Goal: Information Seeking & Learning: Learn about a topic

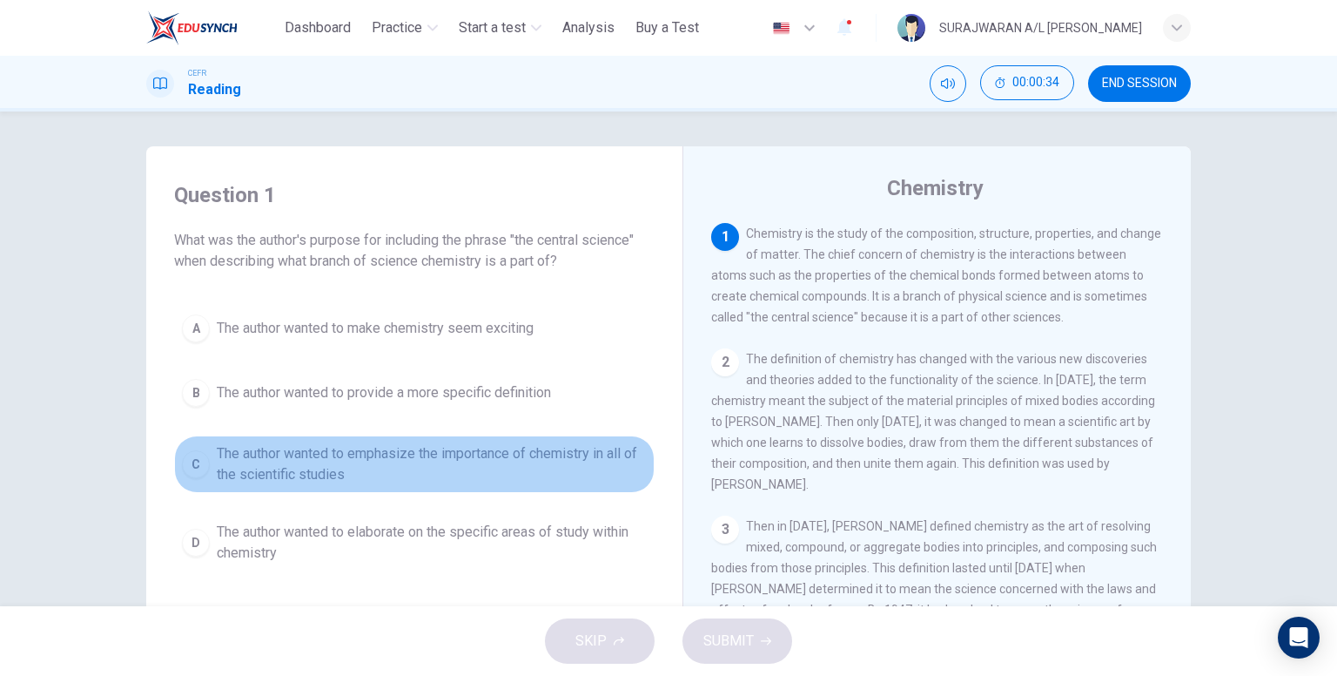
click at [322, 457] on span "The author wanted to emphasize the importance of chemistry in all of the scient…" at bounding box center [432, 464] width 430 height 42
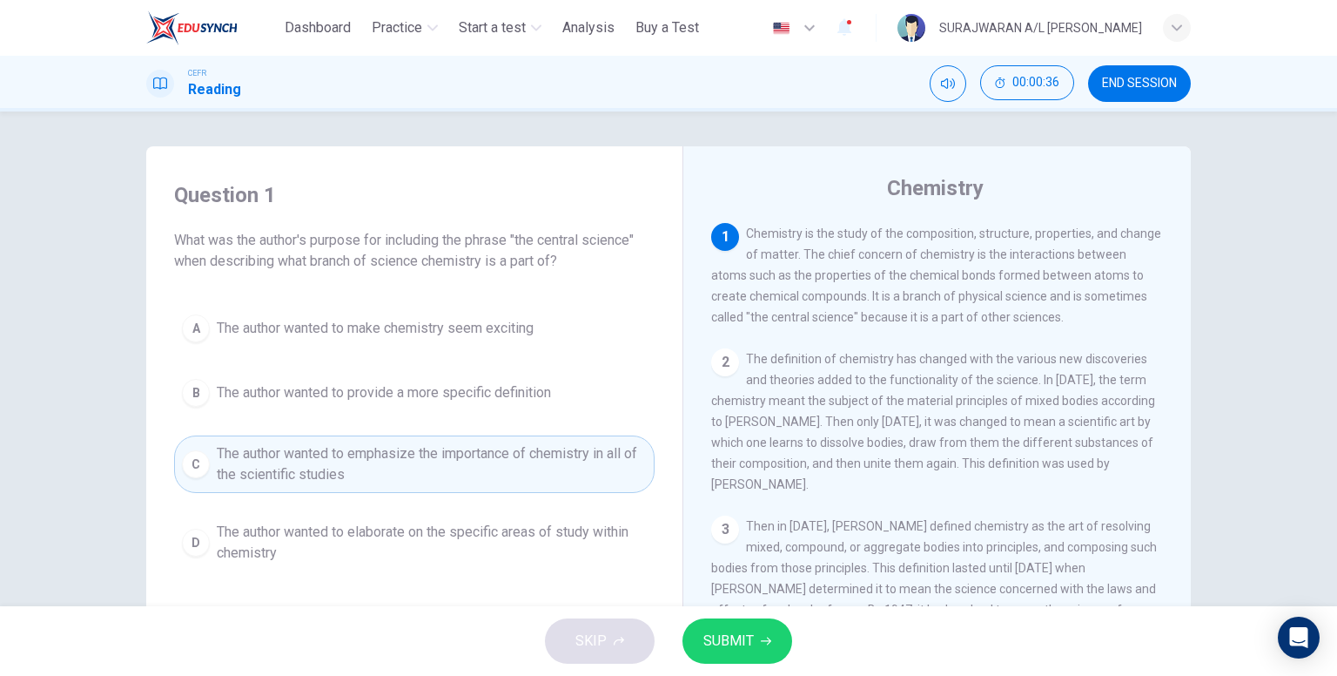
click at [710, 637] on span "SUBMIT" at bounding box center [728, 641] width 50 height 24
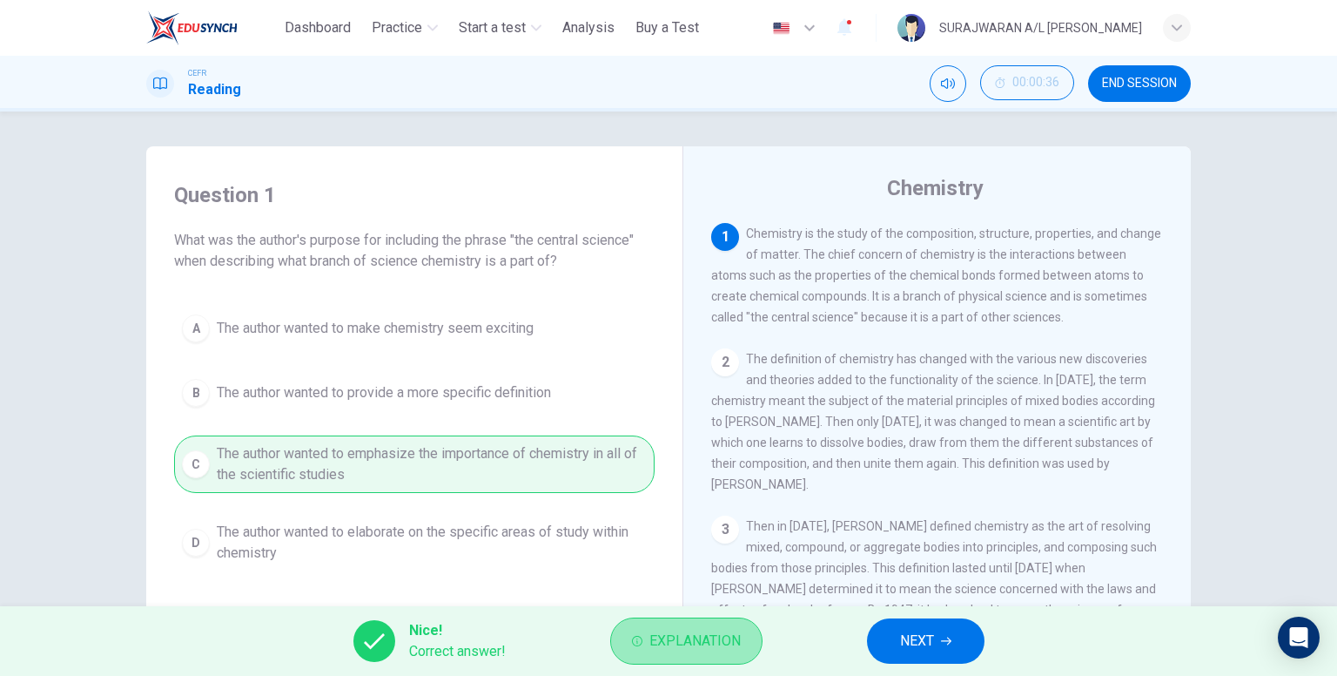
click at [693, 649] on span "Explanation" at bounding box center [695, 641] width 91 height 24
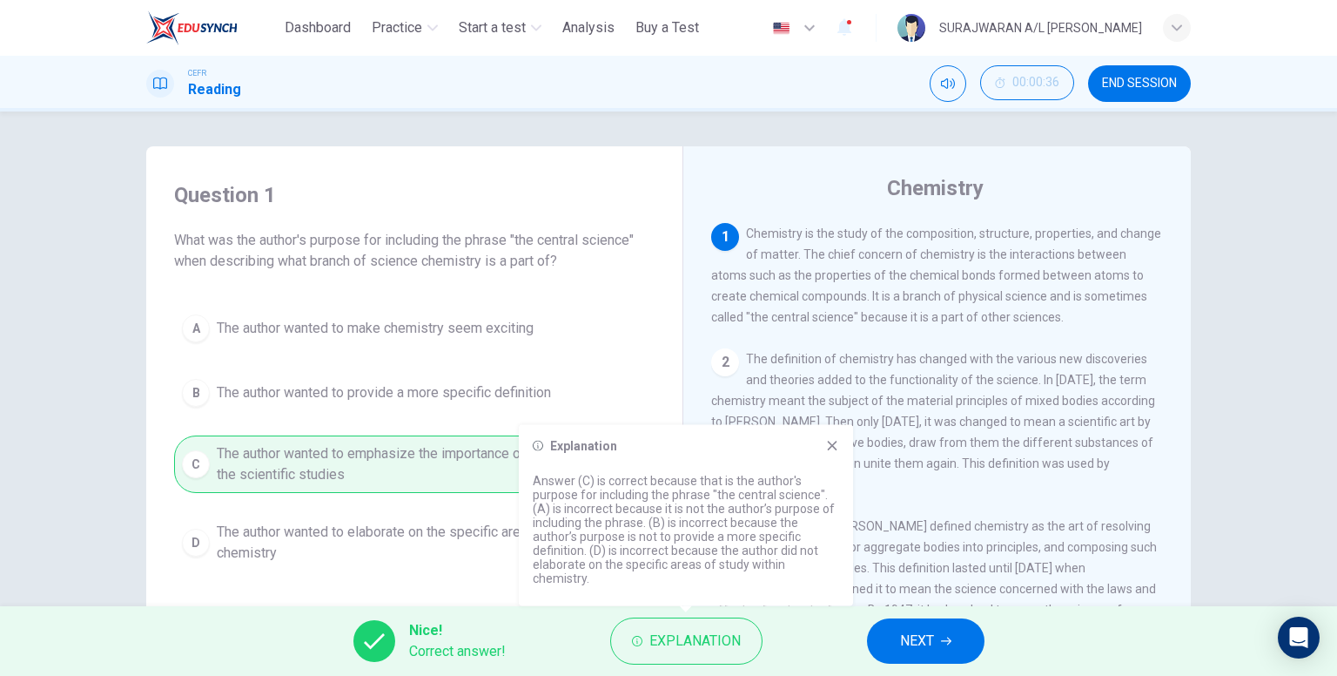
click at [891, 629] on button "NEXT" at bounding box center [926, 640] width 118 height 45
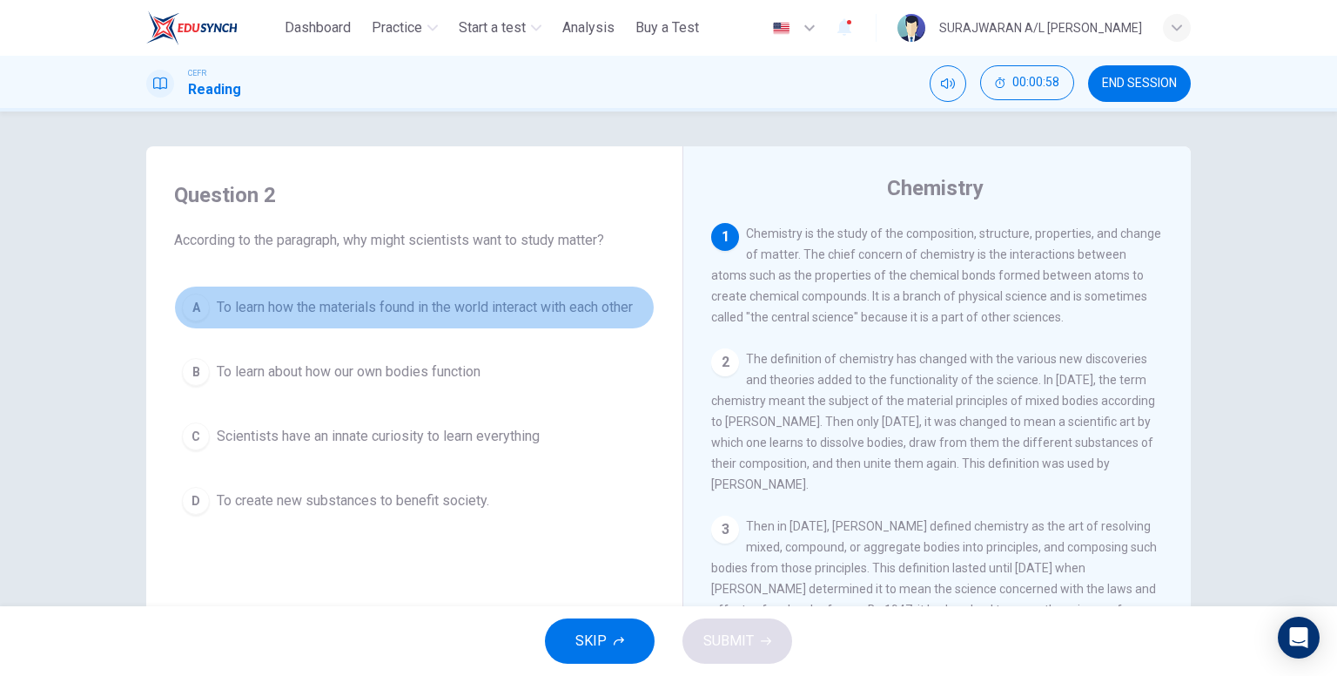
click at [338, 300] on span "To learn how the materials found in the world interact with each other" at bounding box center [425, 307] width 416 height 21
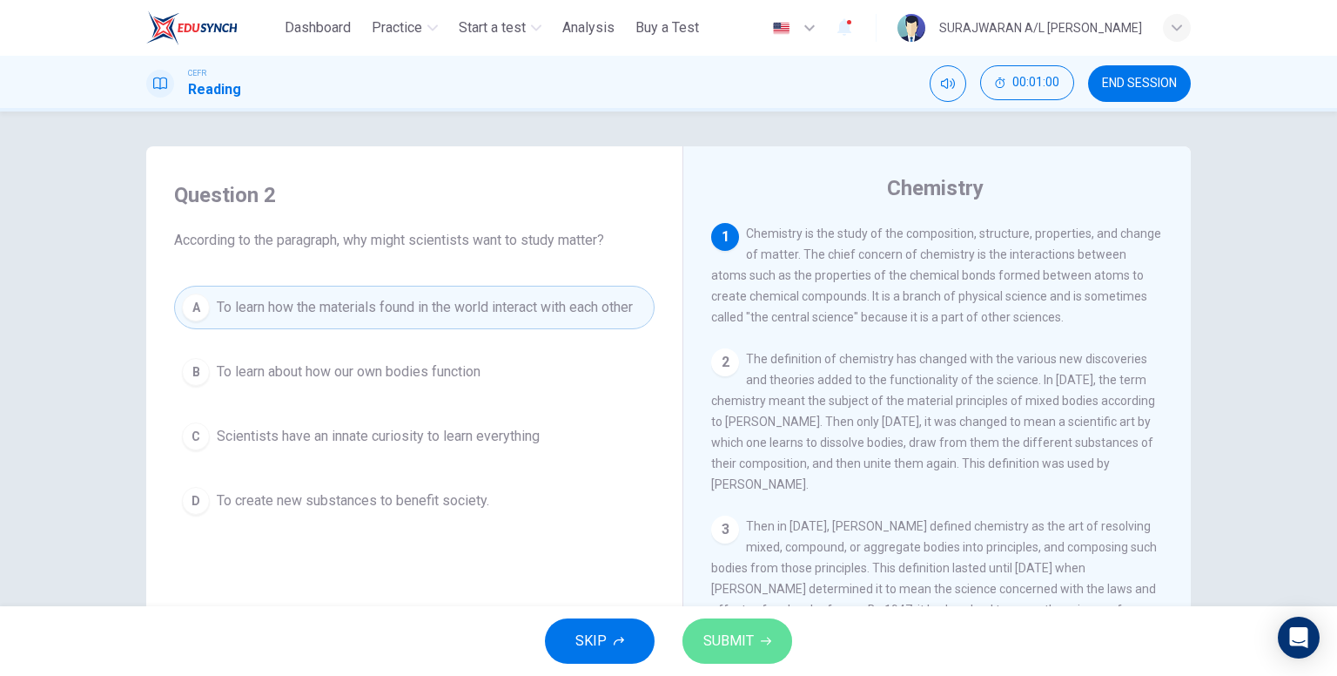
click at [729, 624] on button "SUBMIT" at bounding box center [738, 640] width 110 height 45
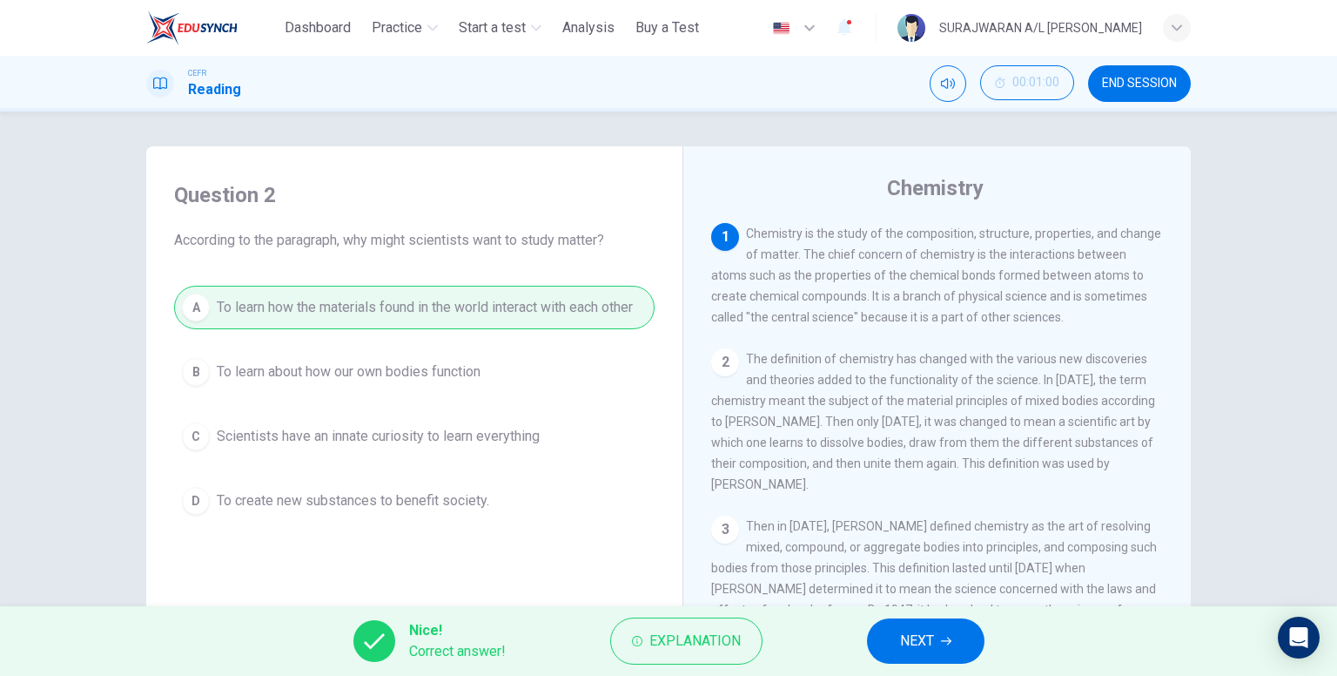
click at [884, 620] on button "NEXT" at bounding box center [926, 640] width 118 height 45
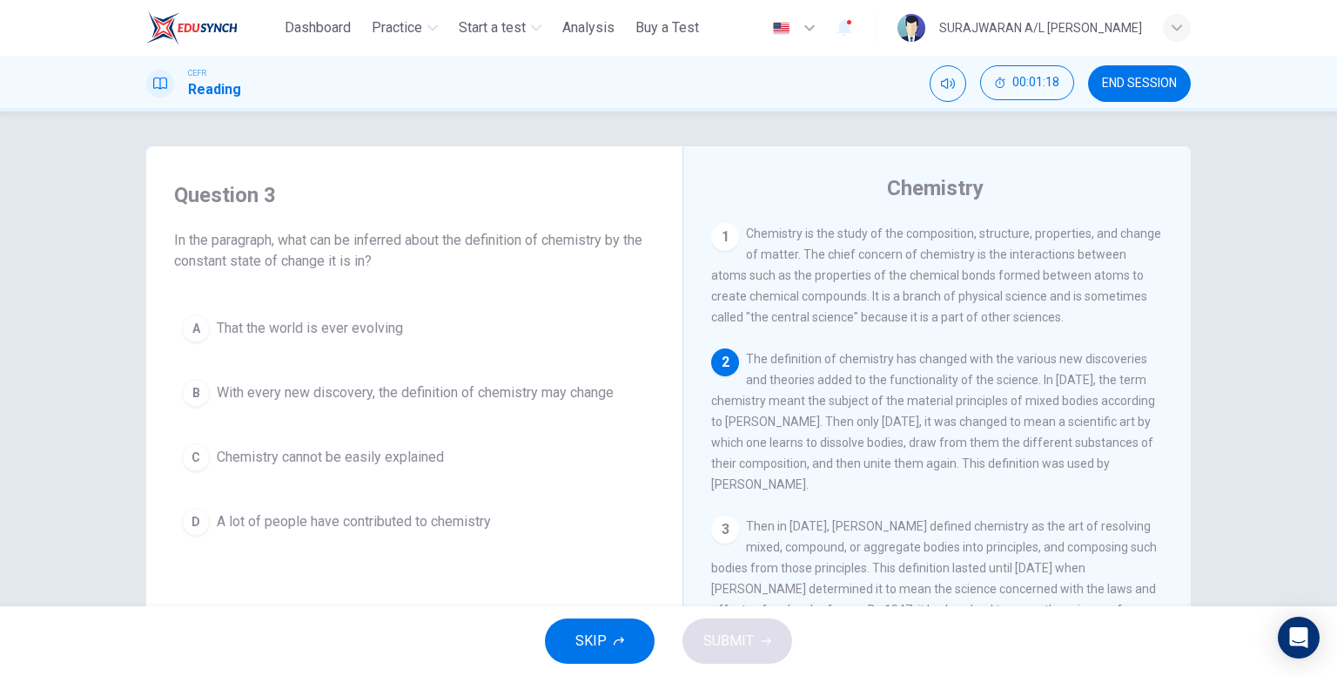
click at [510, 398] on span "With every new discovery, the definition of chemistry may change" at bounding box center [415, 392] width 397 height 21
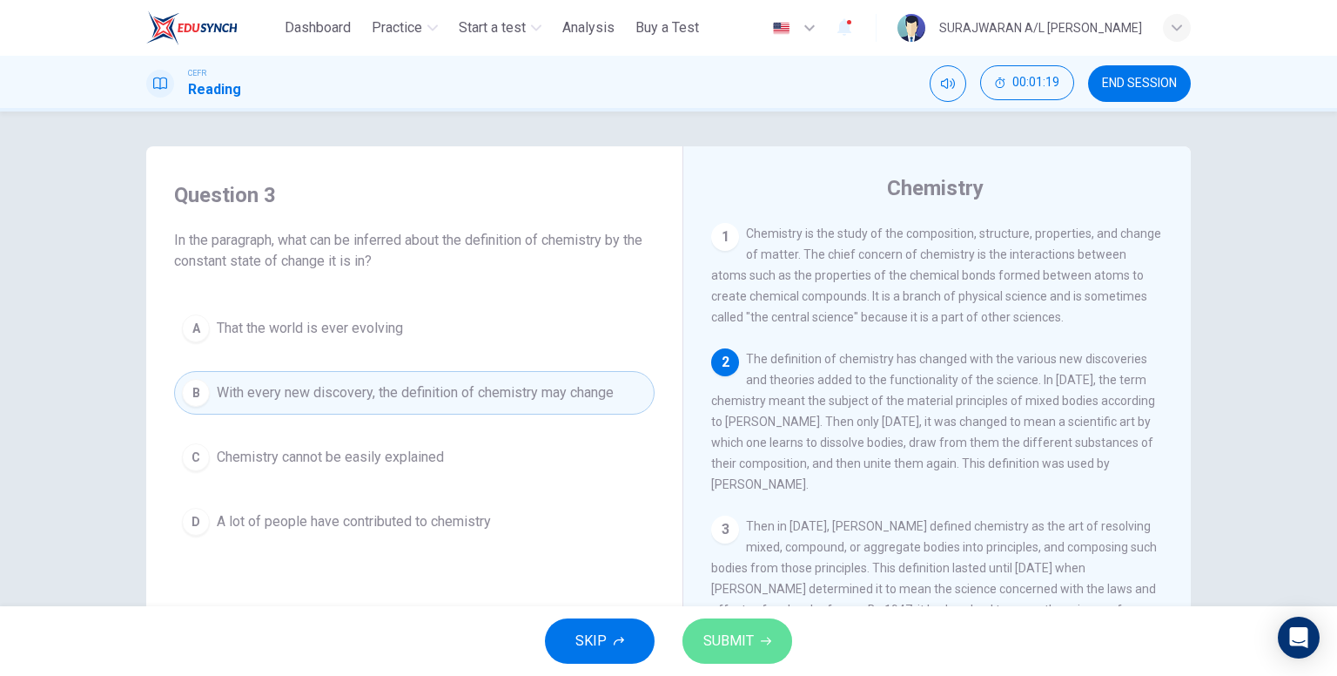
click at [712, 643] on span "SUBMIT" at bounding box center [728, 641] width 50 height 24
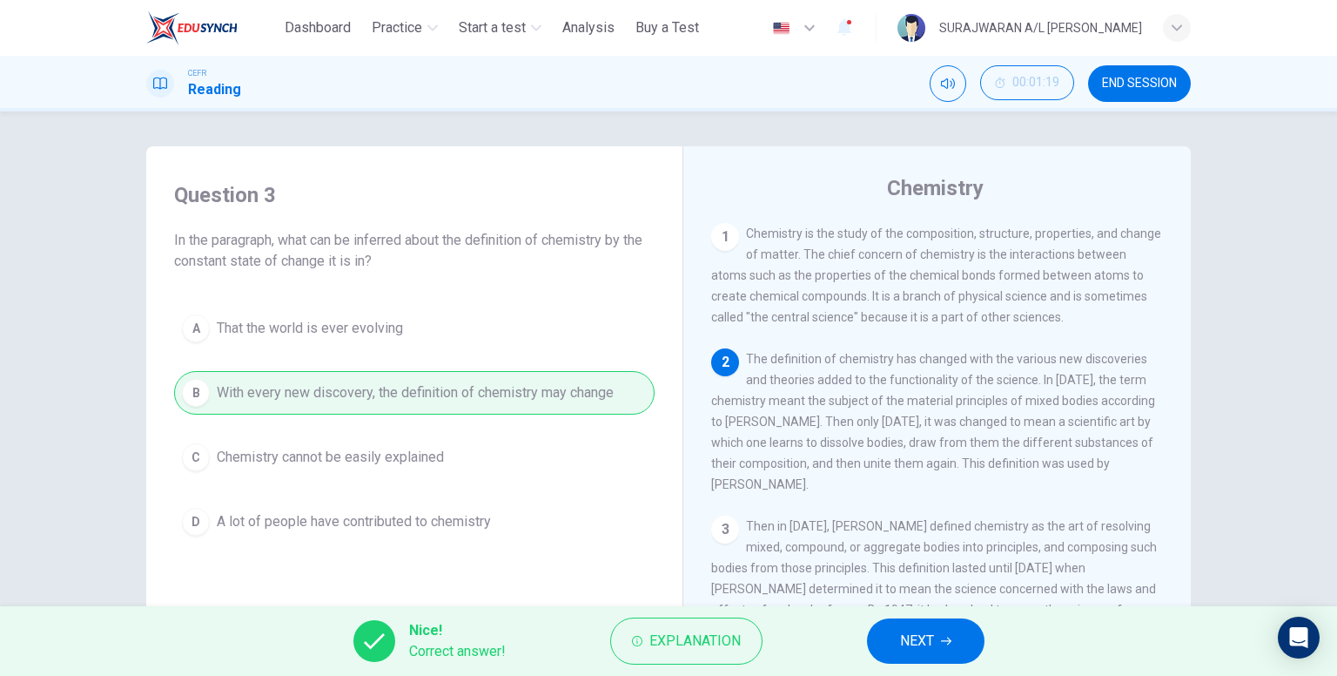
click at [899, 643] on button "NEXT" at bounding box center [926, 640] width 118 height 45
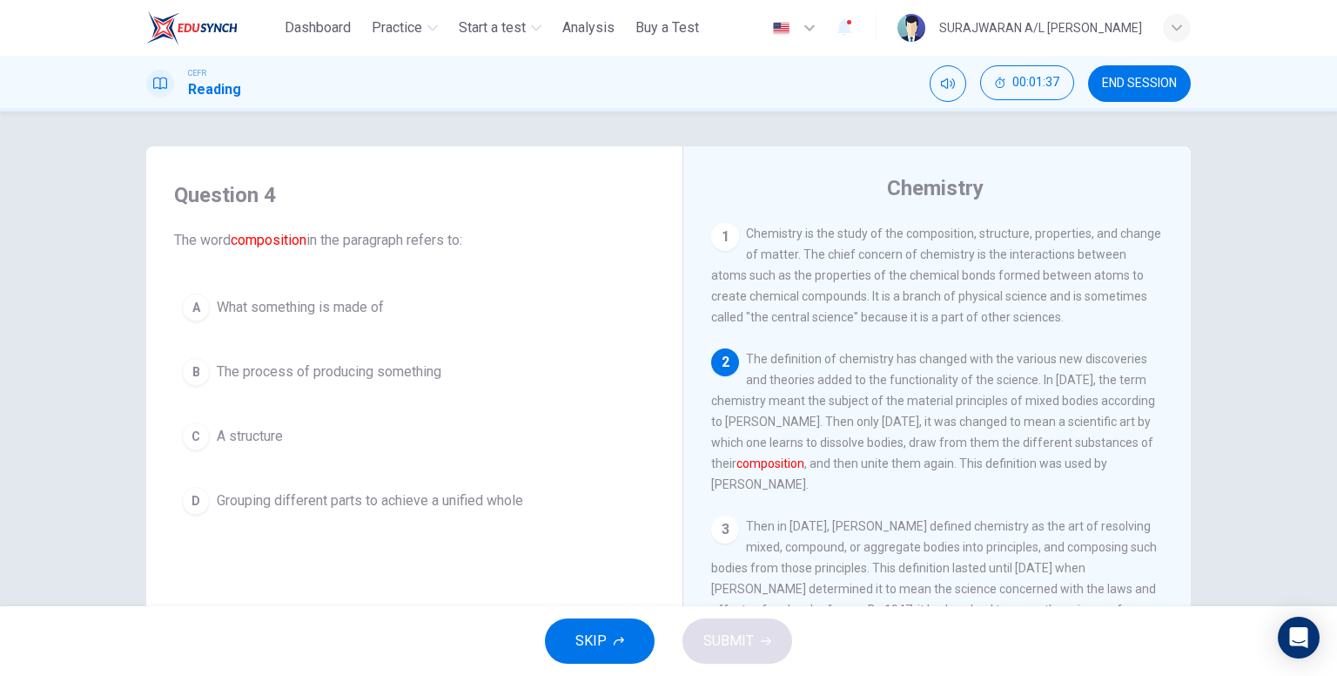
click at [244, 437] on span "A structure" at bounding box center [250, 436] width 66 height 21
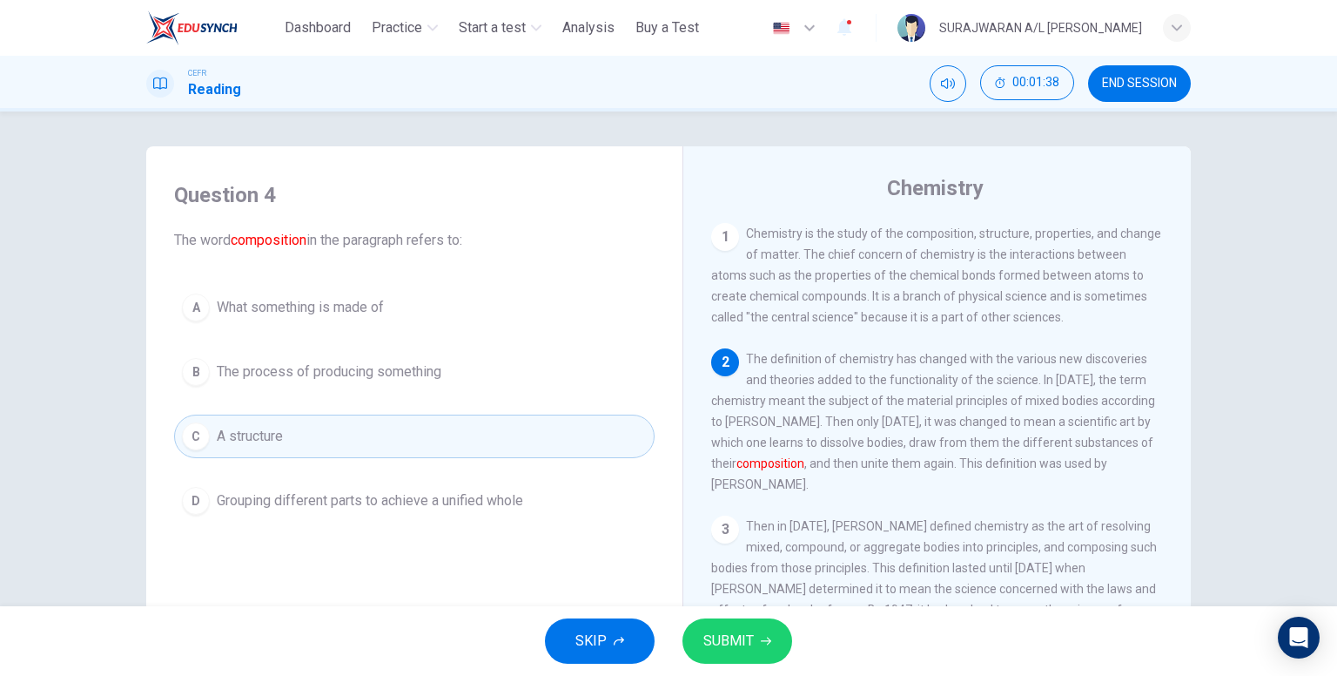
click at [703, 631] on span "SUBMIT" at bounding box center [728, 641] width 50 height 24
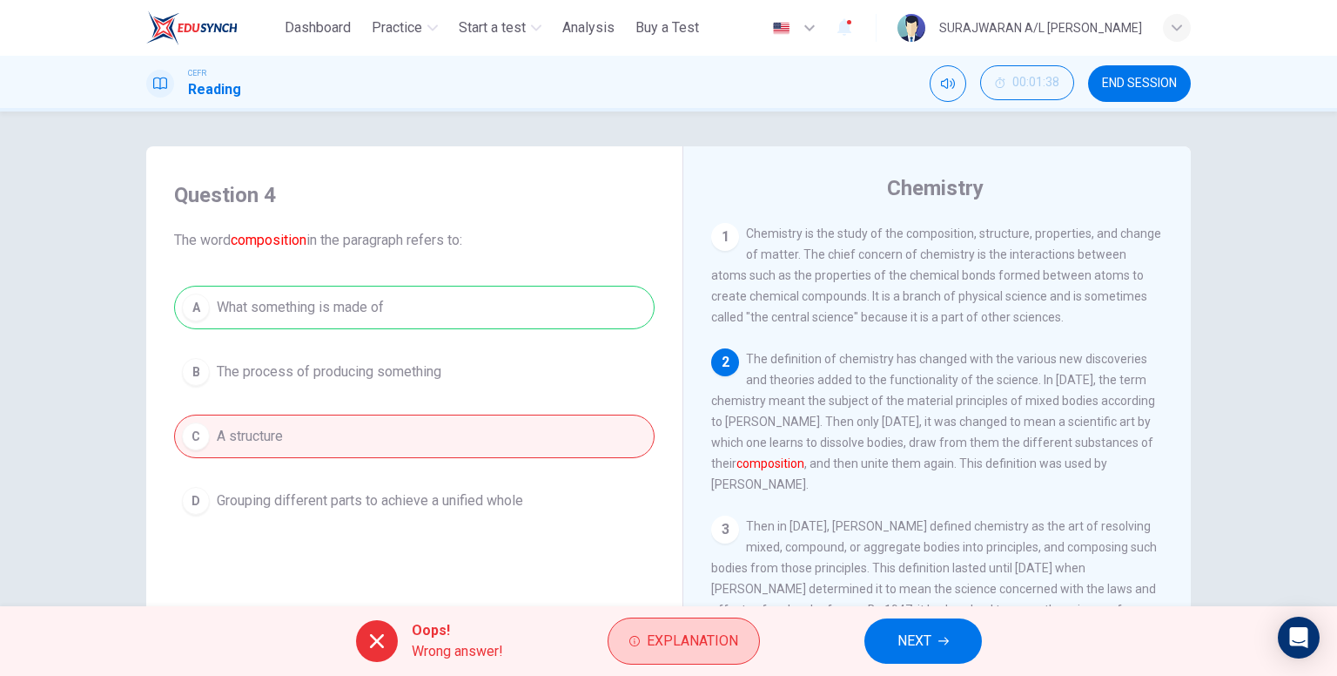
click at [651, 659] on button "Explanation" at bounding box center [684, 640] width 152 height 47
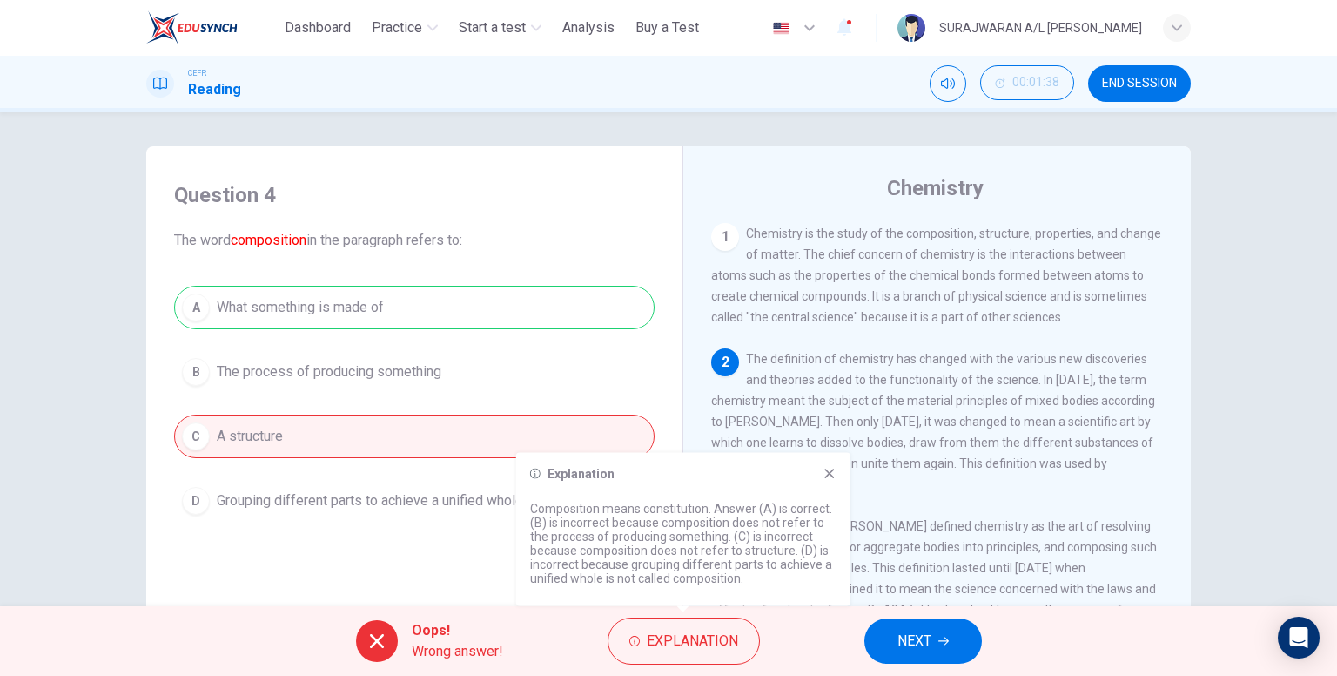
click at [835, 469] on icon at bounding box center [830, 474] width 14 height 14
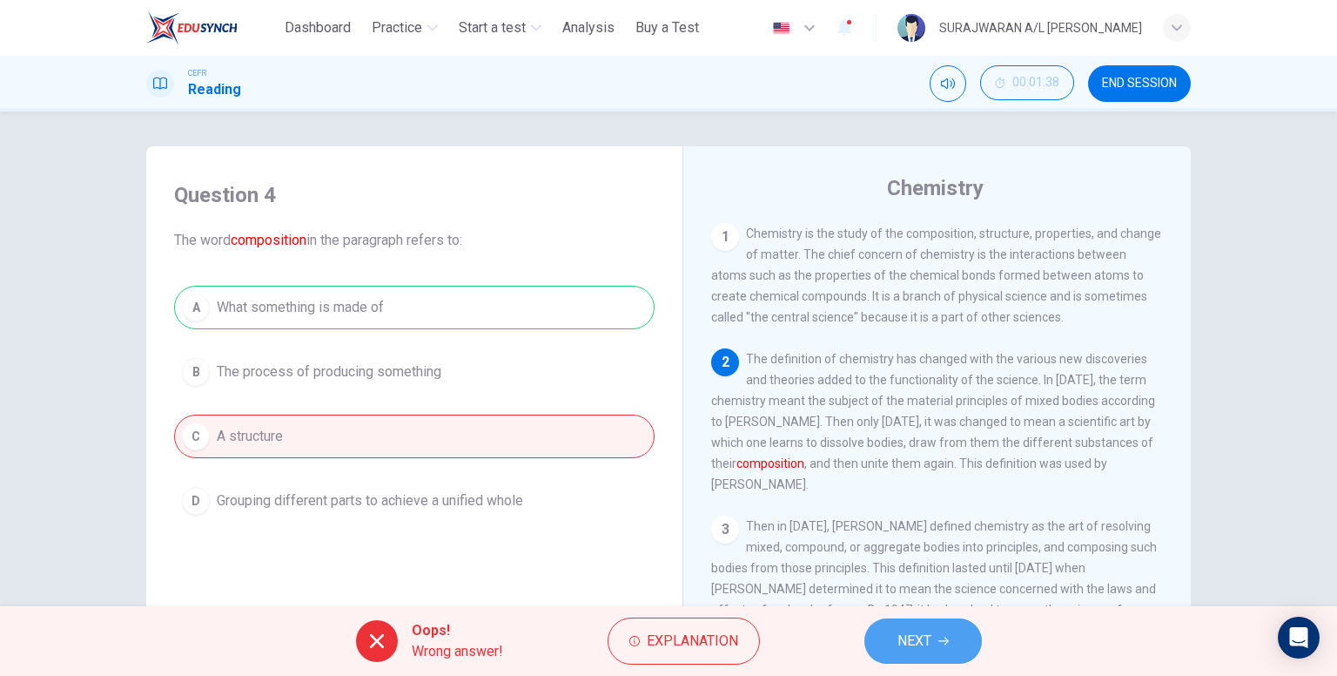
click at [916, 637] on span "NEXT" at bounding box center [915, 641] width 34 height 24
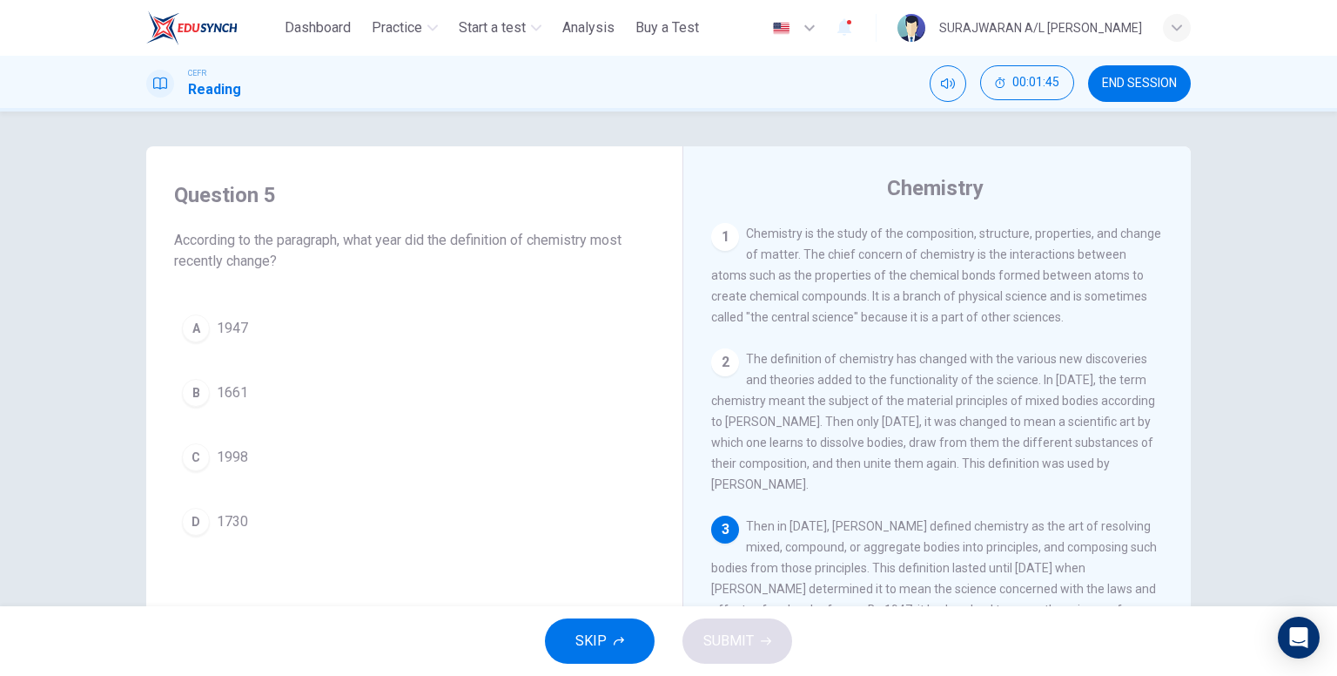
click at [225, 392] on span "1661" at bounding box center [232, 392] width 31 height 21
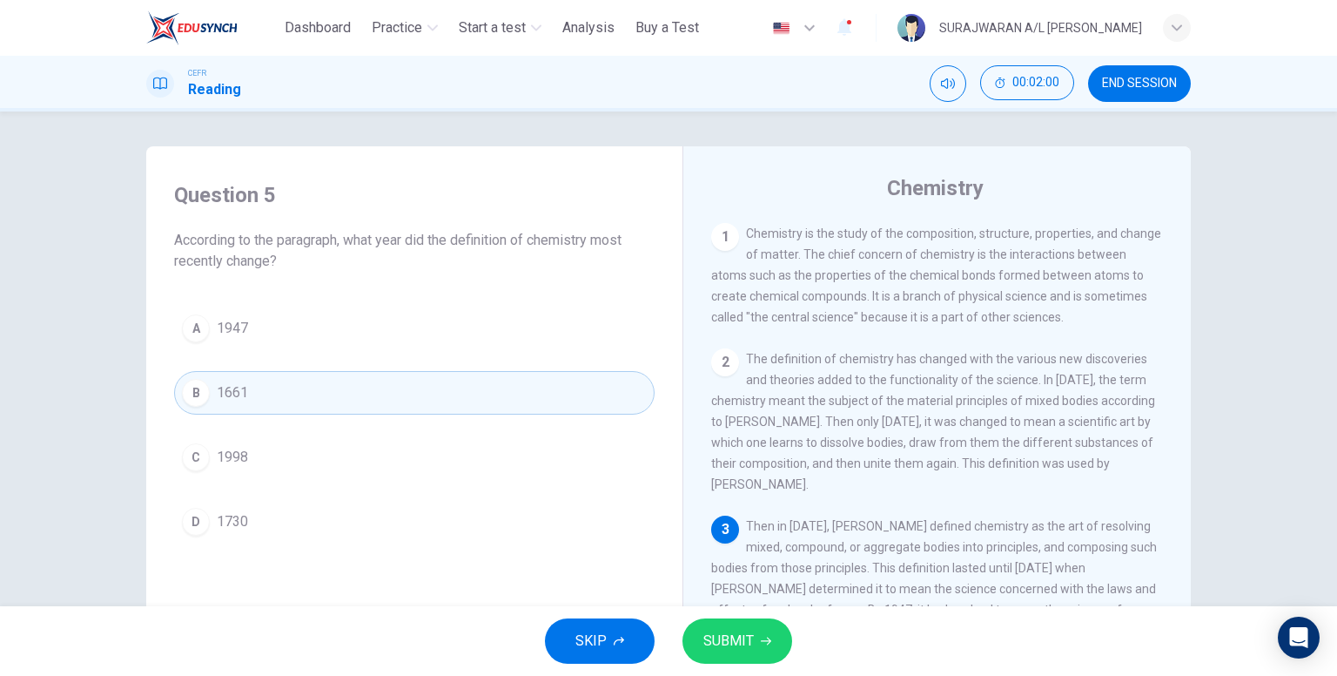
click at [735, 639] on span "SUBMIT" at bounding box center [728, 641] width 50 height 24
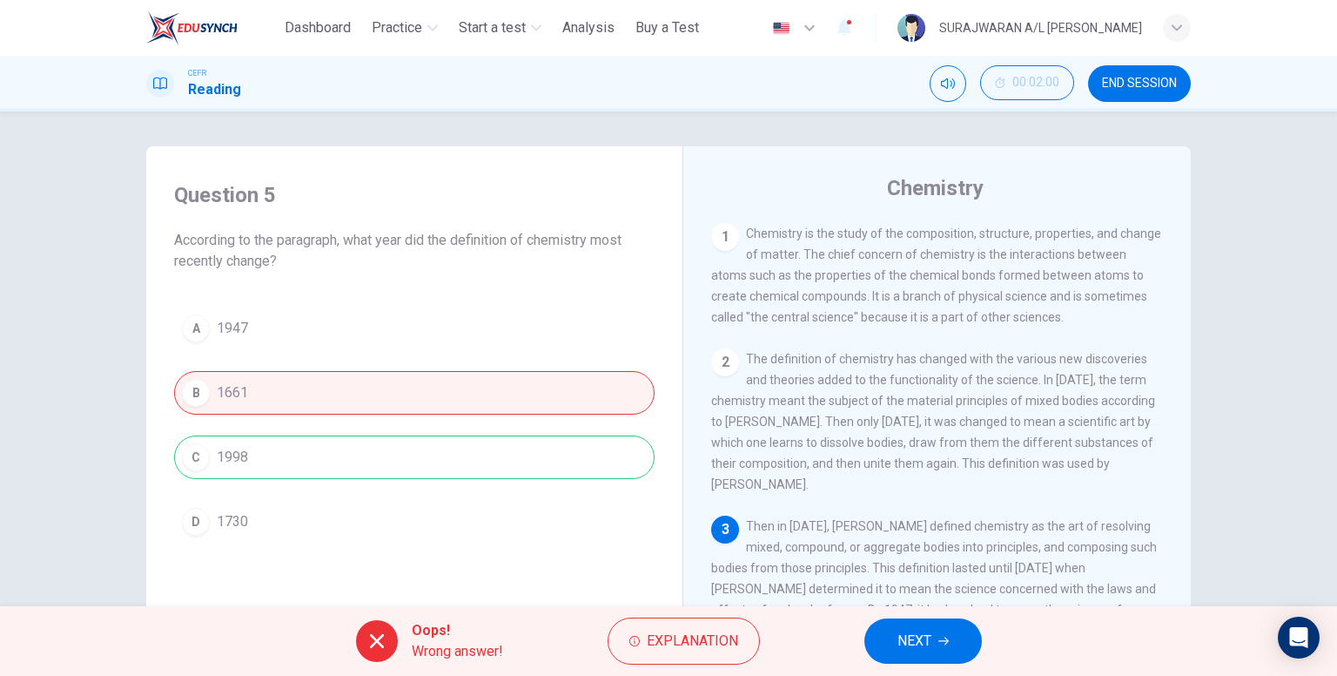
scroll to position [185, 0]
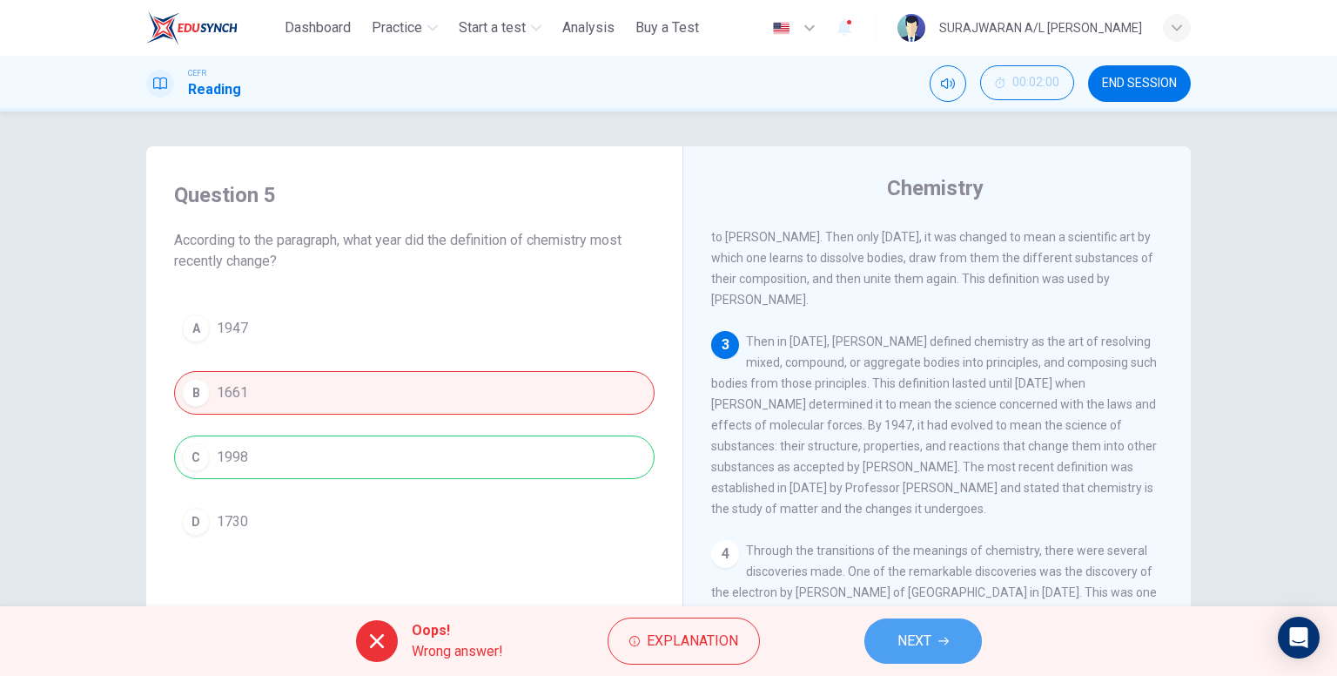
click at [922, 650] on span "NEXT" at bounding box center [915, 641] width 34 height 24
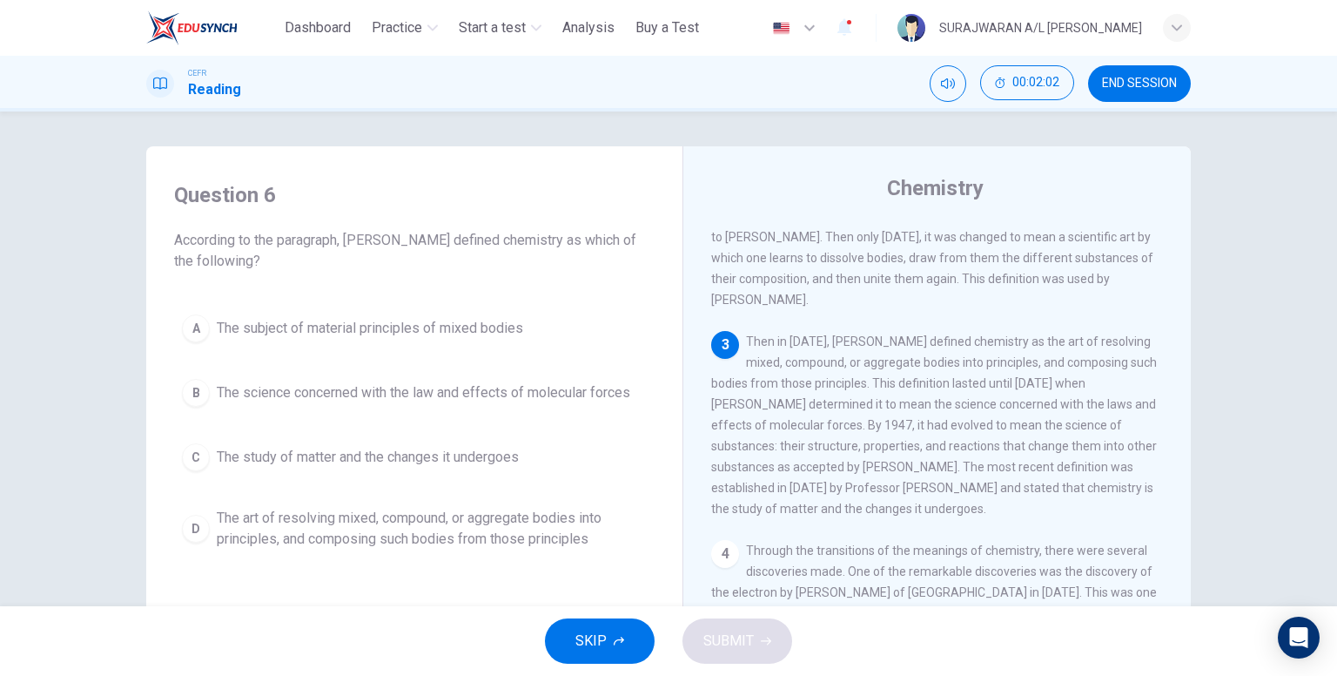
click at [1099, 65] on div "00:02:02 END SESSION" at bounding box center [1060, 83] width 261 height 37
click at [1107, 81] on span "END SESSION" at bounding box center [1139, 84] width 75 height 14
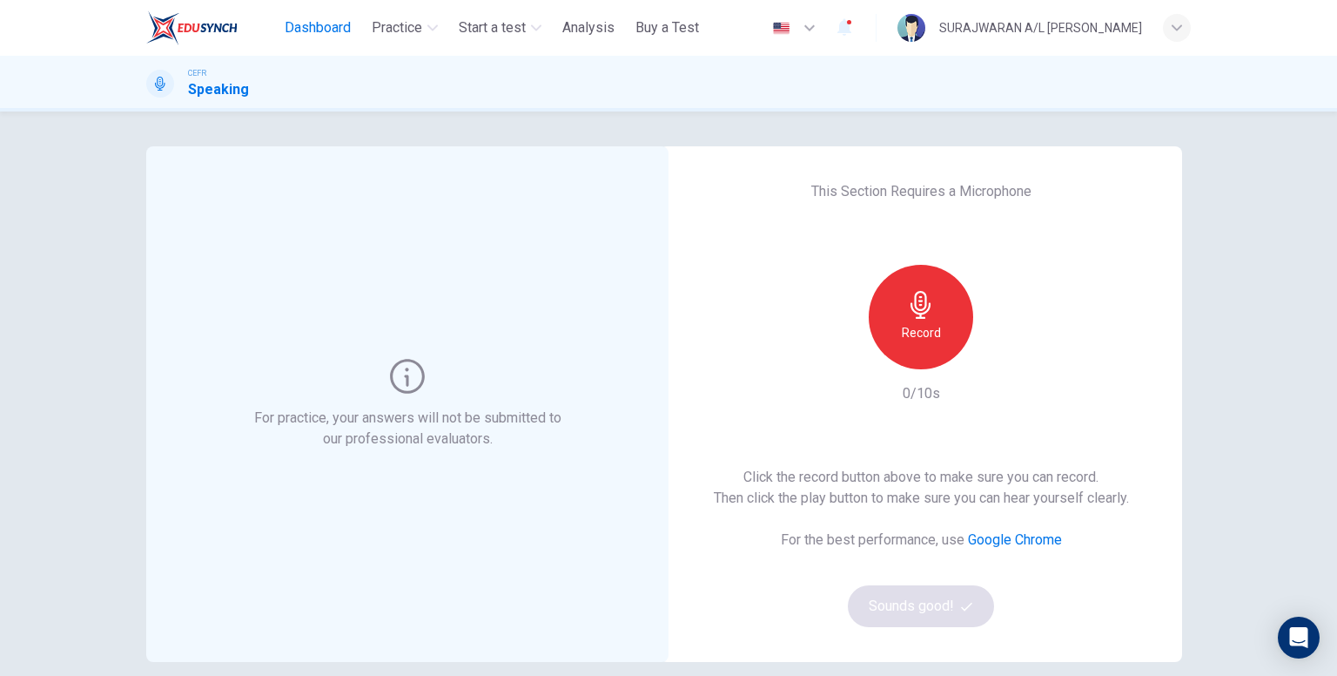
click at [321, 30] on span "Dashboard" at bounding box center [318, 27] width 66 height 21
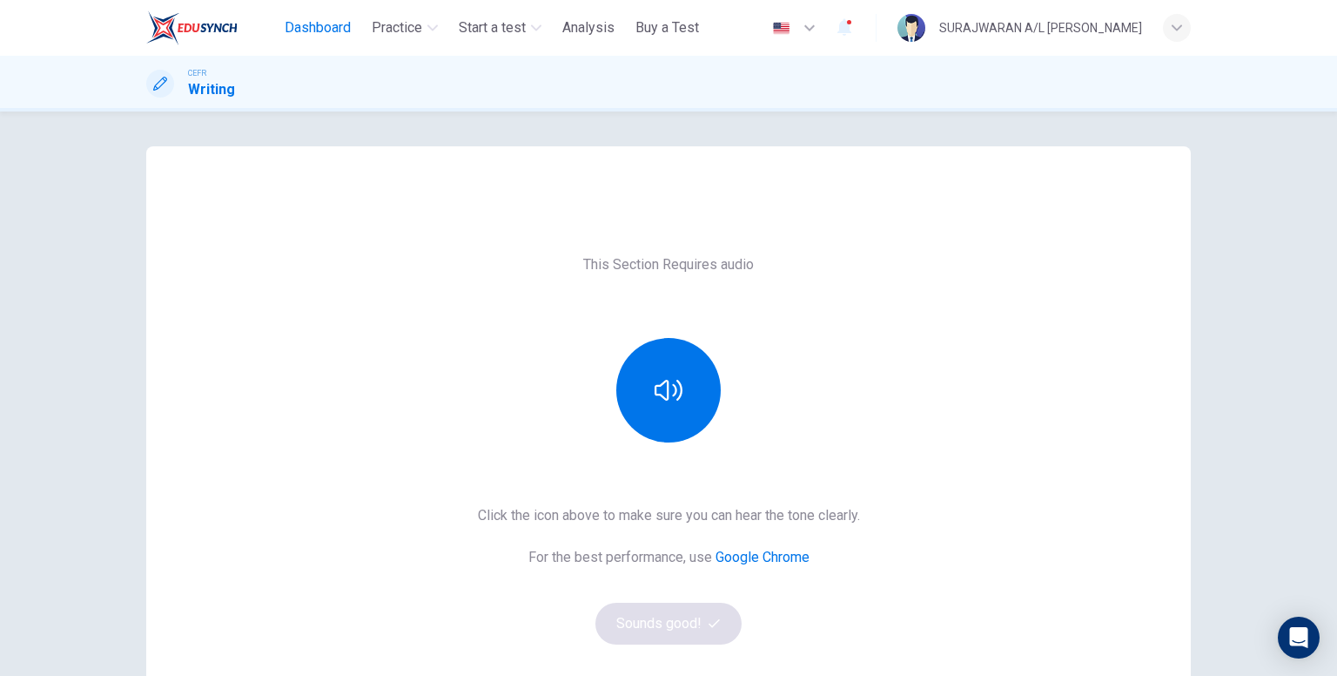
click at [333, 35] on span "Dashboard" at bounding box center [318, 27] width 66 height 21
